Goal: Information Seeking & Learning: Learn about a topic

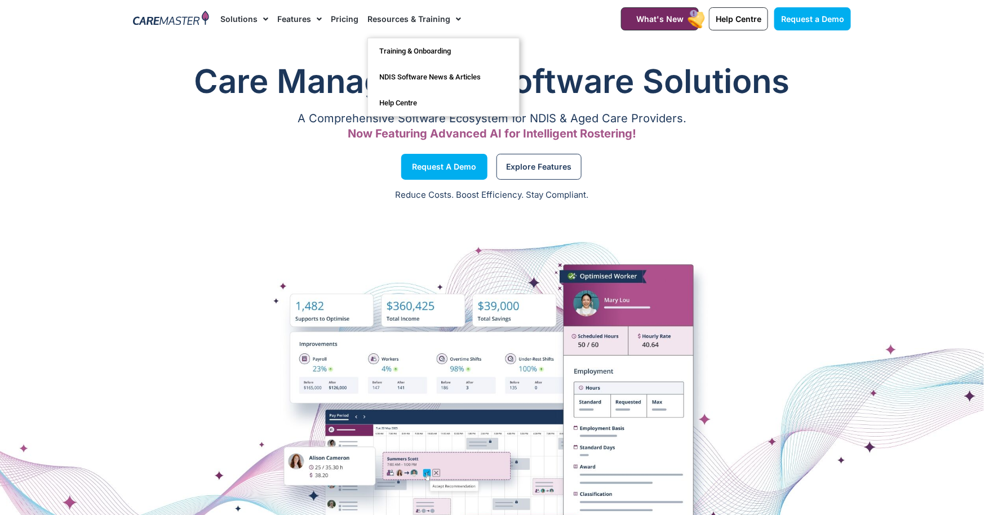
click at [412, 25] on link "Resources & Training" at bounding box center [414, 19] width 94 height 38
click at [418, 77] on link "NDIS Software News & Articles" at bounding box center [443, 77] width 151 height 26
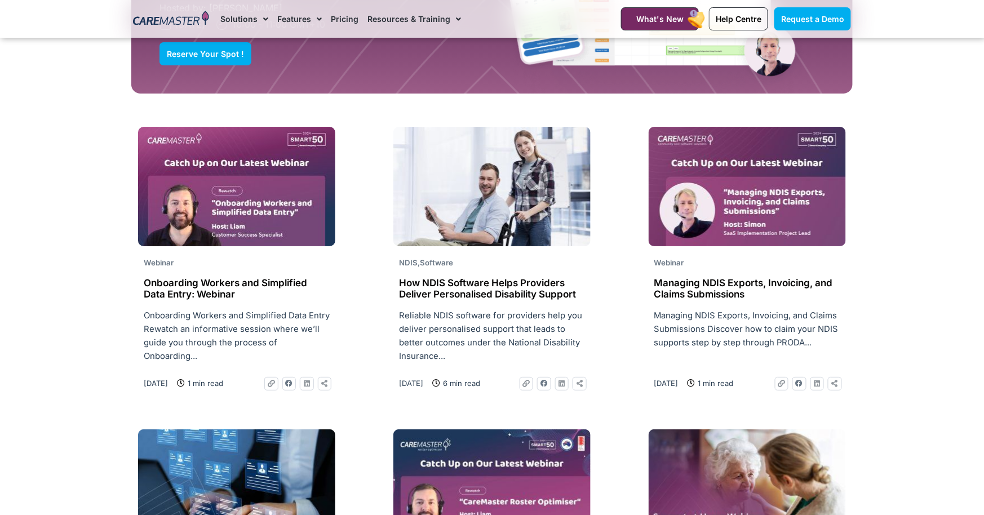
scroll to position [1360, 0]
